Goal: Check status: Check status

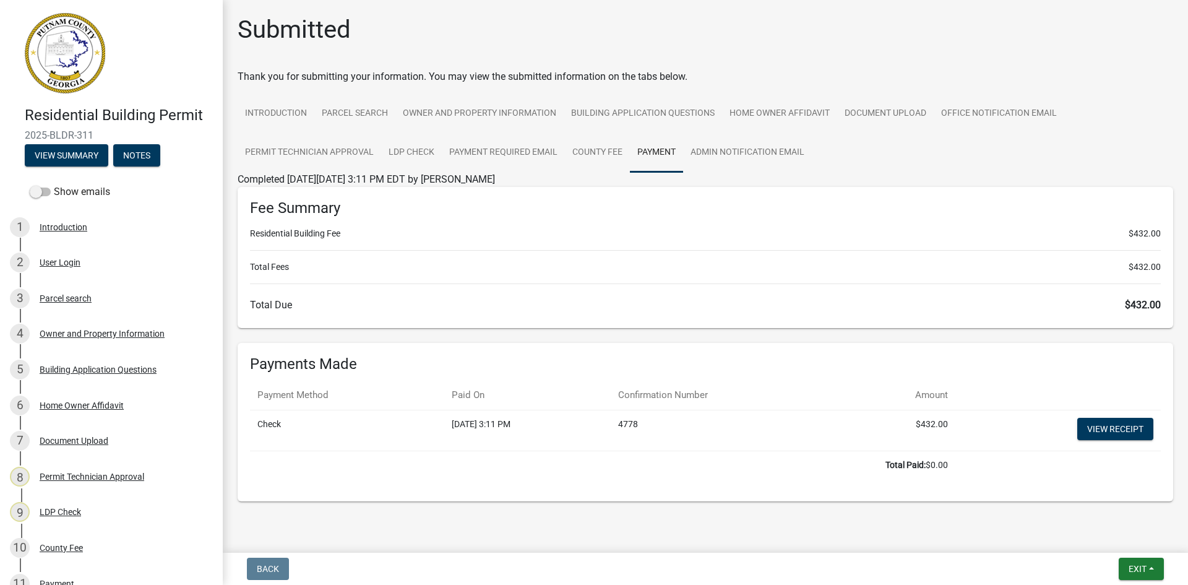
scroll to position [175, 0]
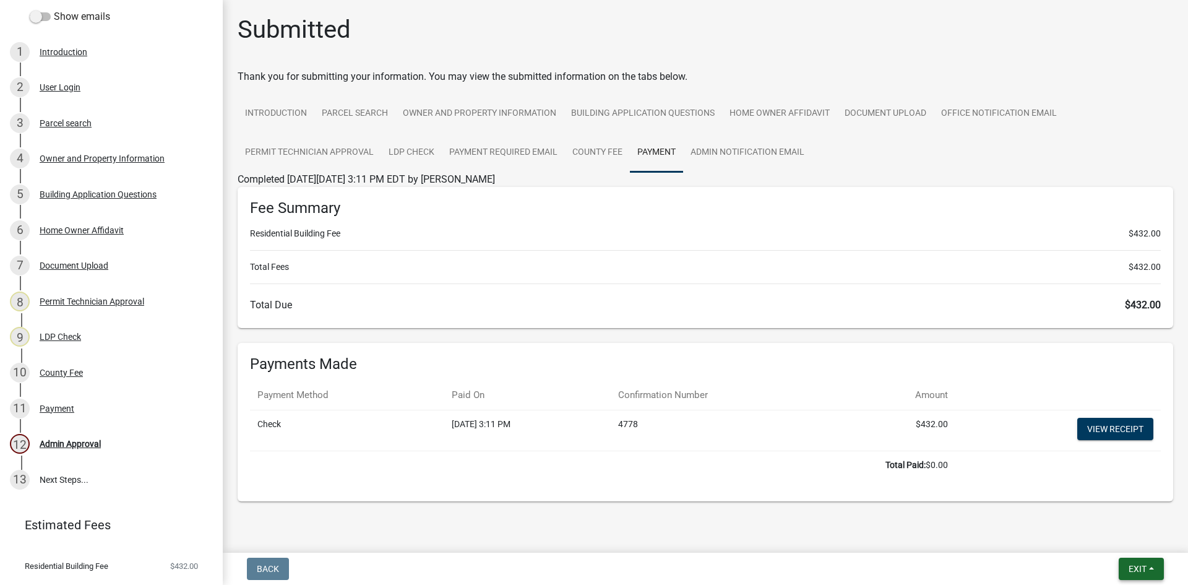
click at [1143, 567] on span "Exit" at bounding box center [1137, 569] width 18 height 10
click at [1118, 534] on button "Save & Exit" at bounding box center [1114, 537] width 99 height 30
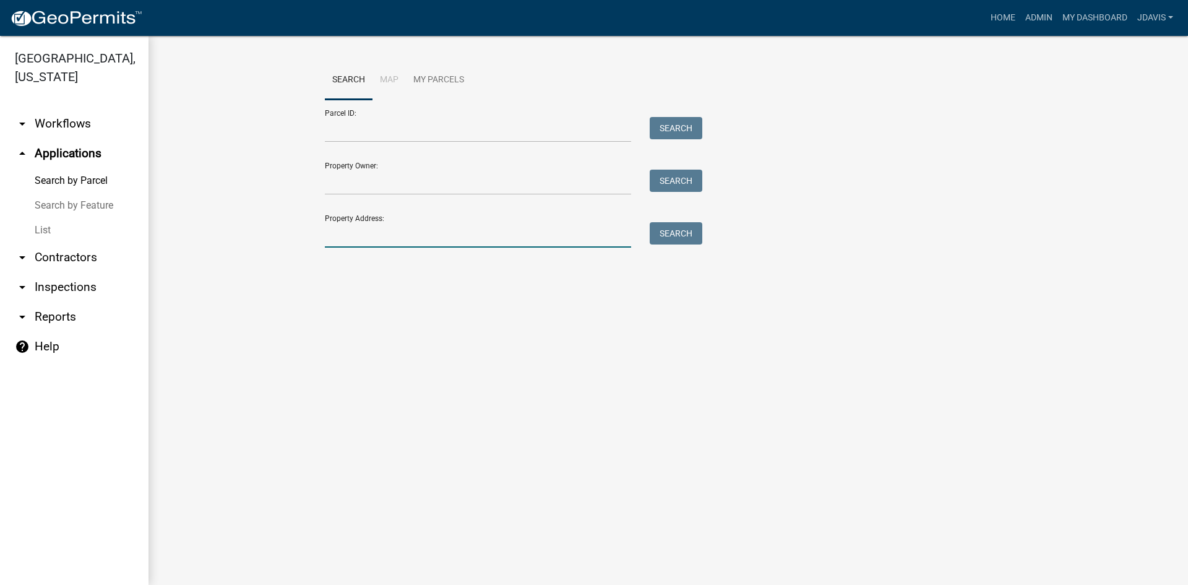
click at [348, 237] on input "Property Address:" at bounding box center [478, 234] width 306 height 25
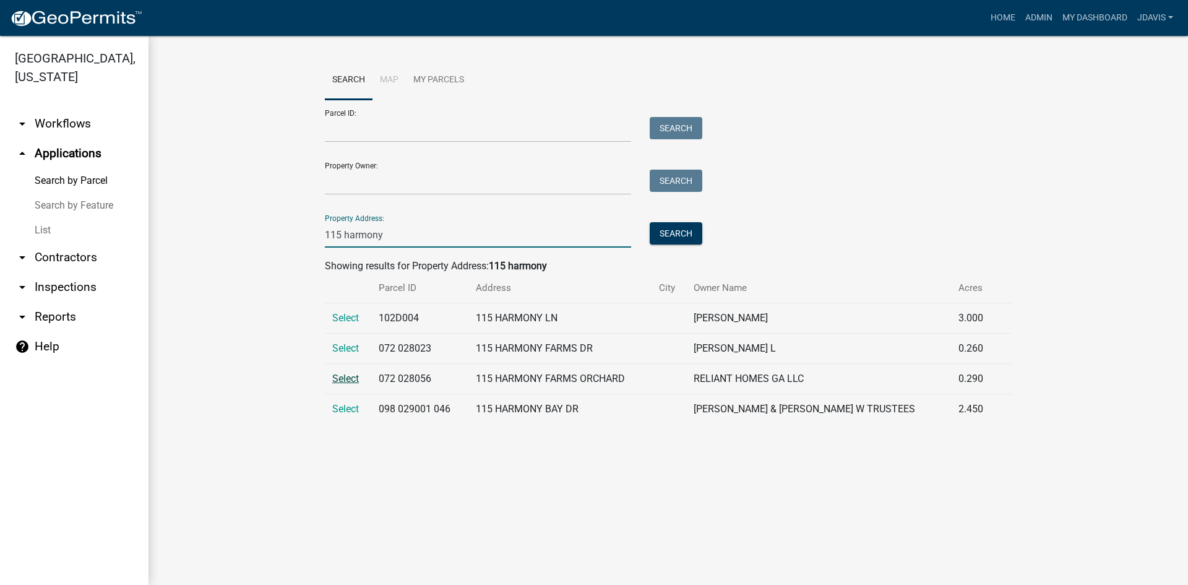
type input "115 harmony"
click at [349, 374] on span "Select" at bounding box center [345, 378] width 27 height 12
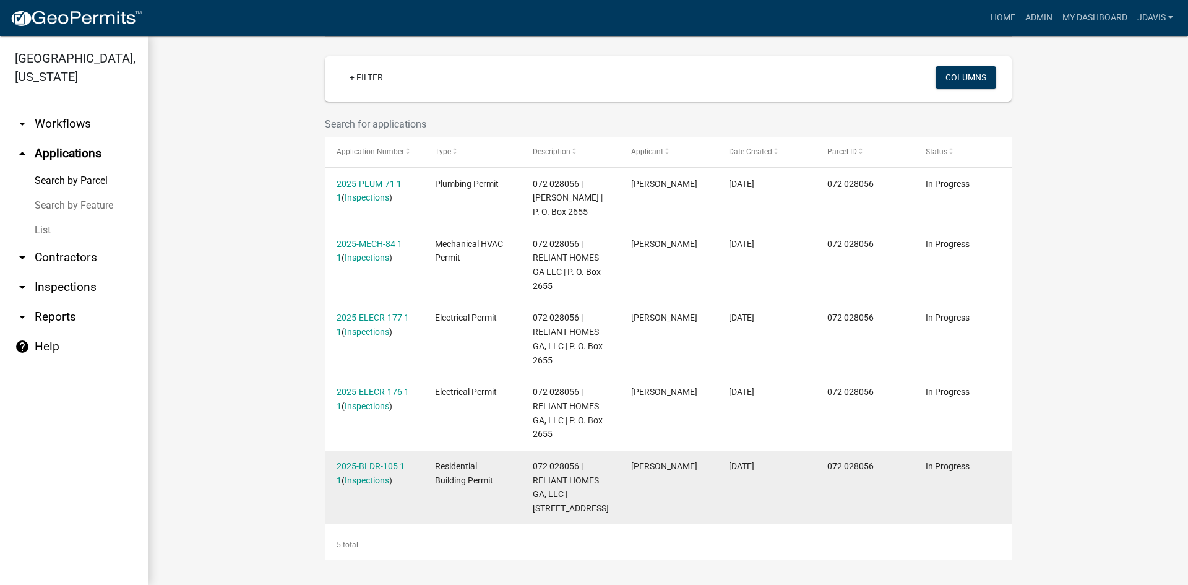
scroll to position [311, 0]
click at [371, 475] on link "Inspections" at bounding box center [367, 480] width 45 height 10
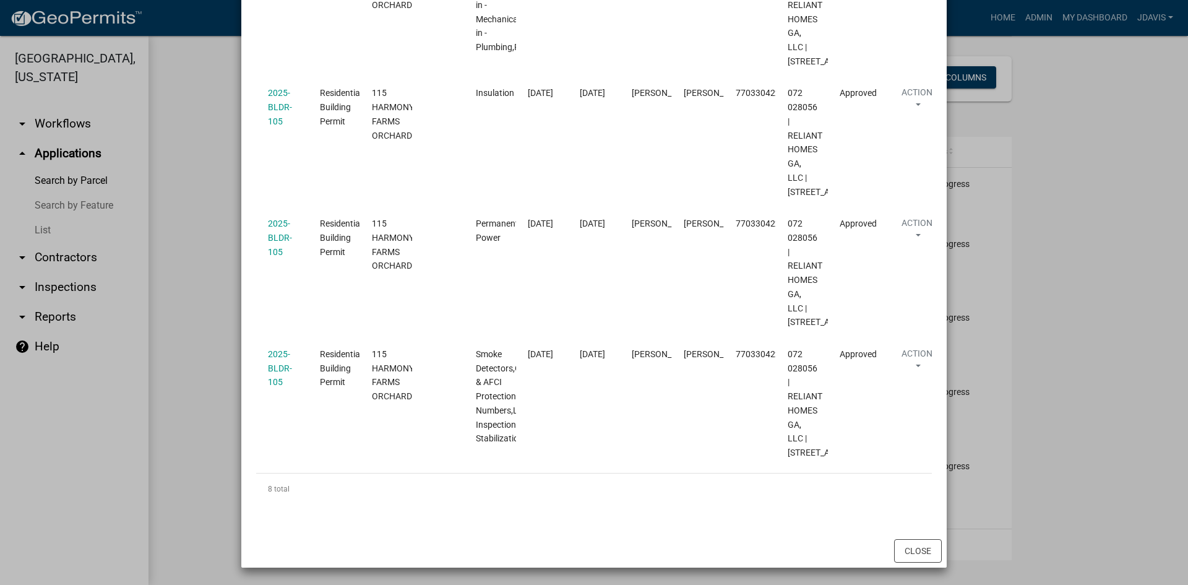
scroll to position [1307, 0]
click at [921, 556] on button "Close" at bounding box center [918, 551] width 48 height 24
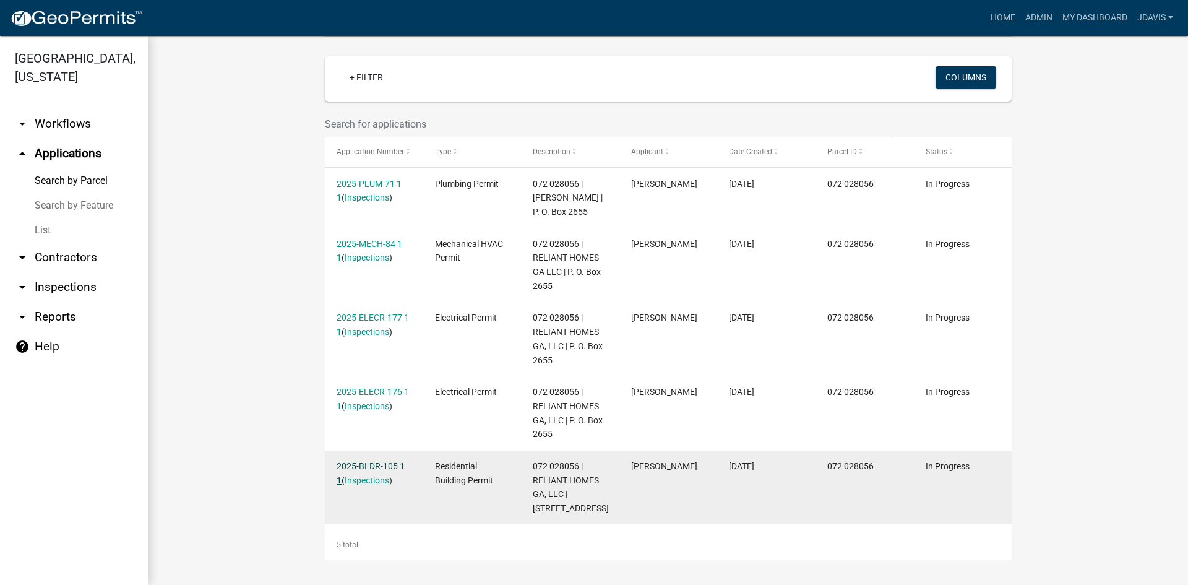
click at [371, 461] on link "2025-BLDR-105 1 1" at bounding box center [371, 473] width 68 height 24
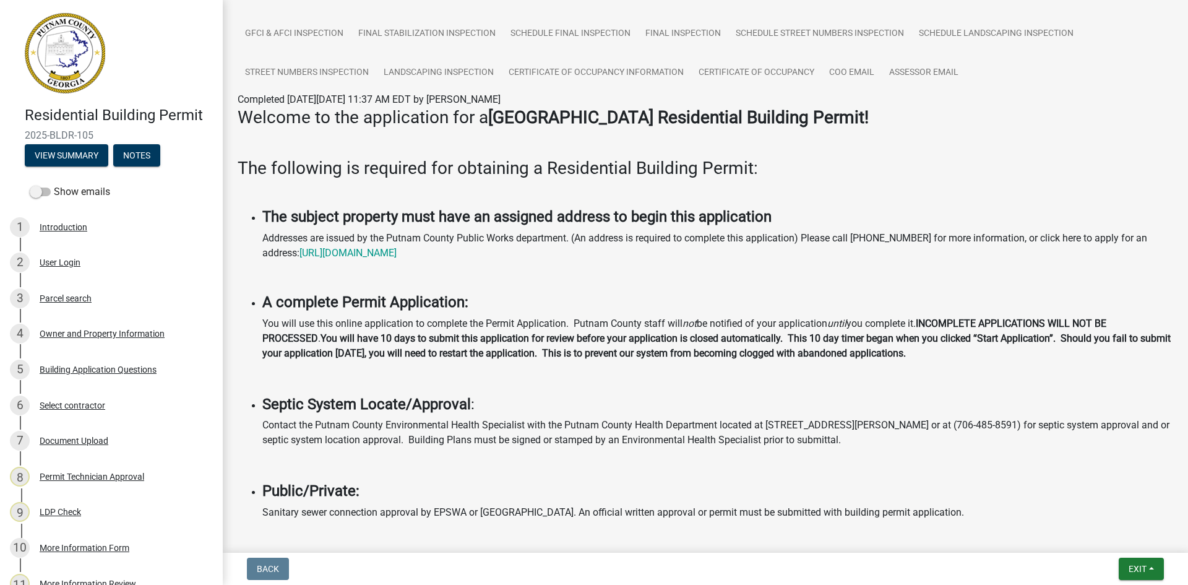
scroll to position [680, 0]
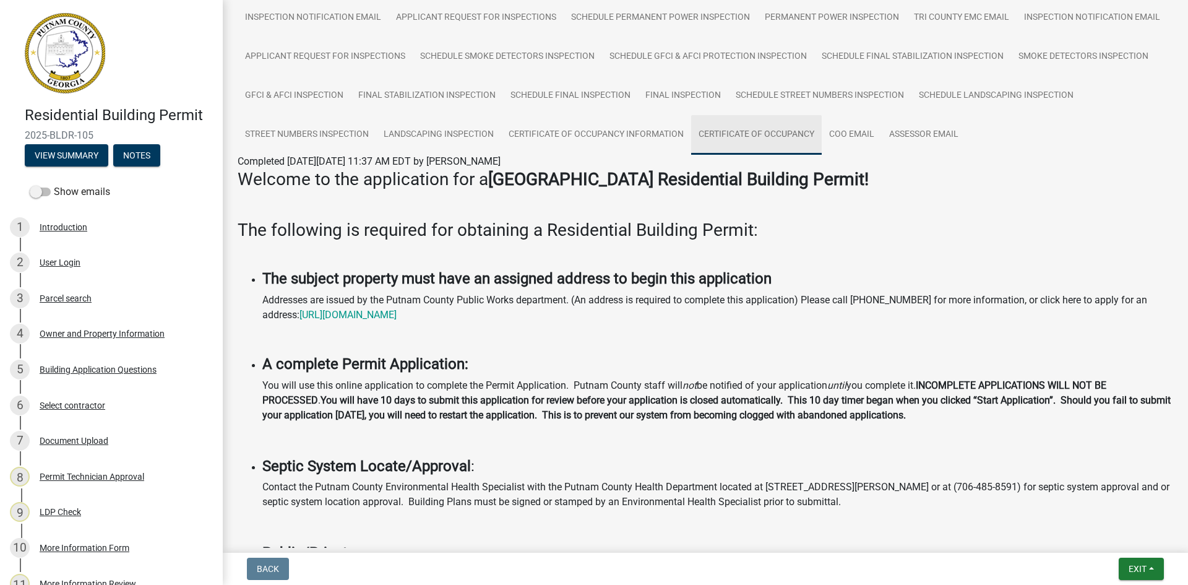
click at [822, 144] on link "Certificate of Occupancy" at bounding box center [756, 135] width 131 height 40
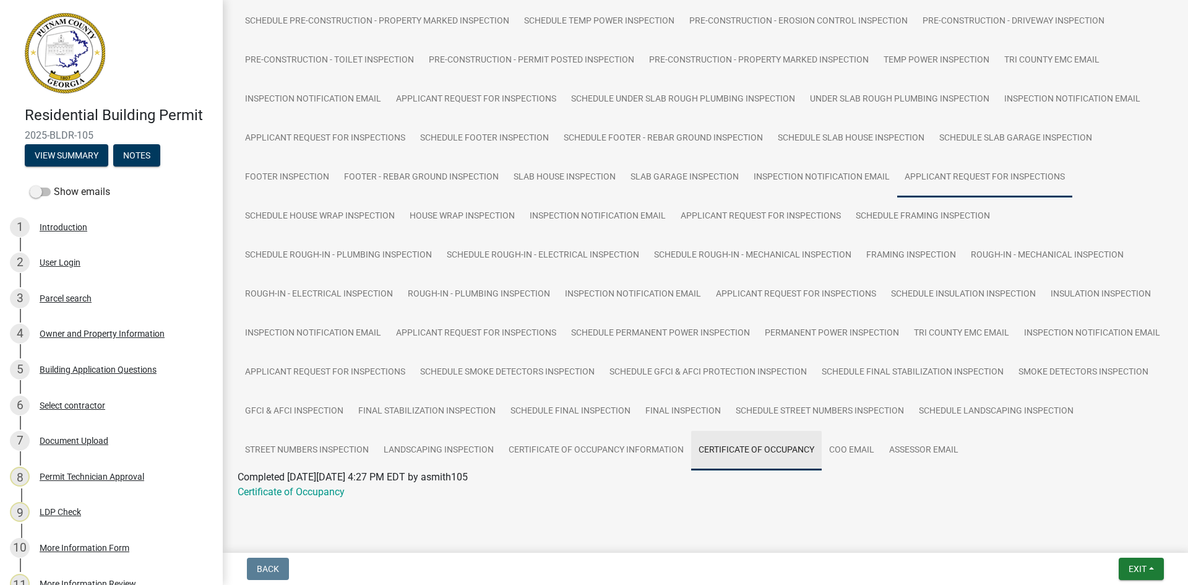
scroll to position [380, 0]
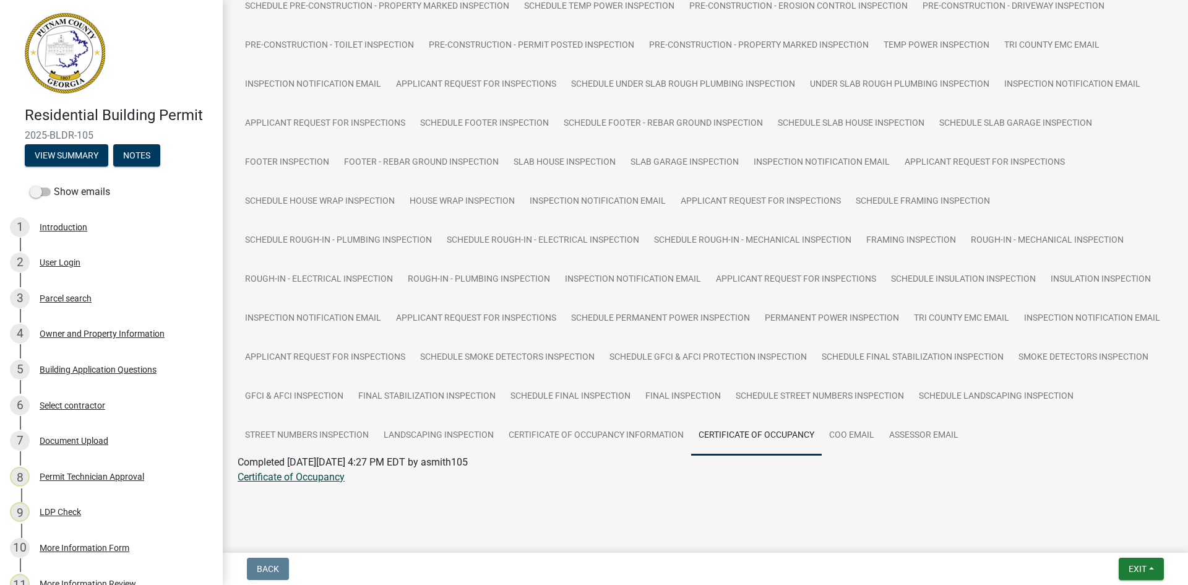
click at [298, 482] on link "Certificate of Occupancy" at bounding box center [291, 477] width 107 height 12
